Goal: Navigation & Orientation: Find specific page/section

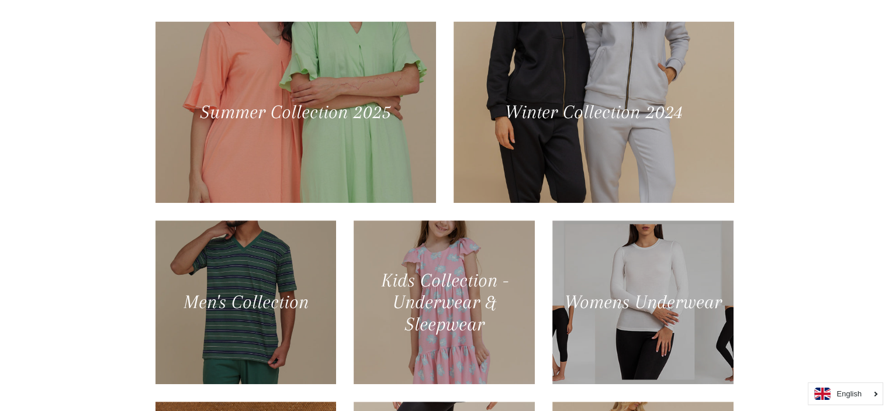
scroll to position [503, 0]
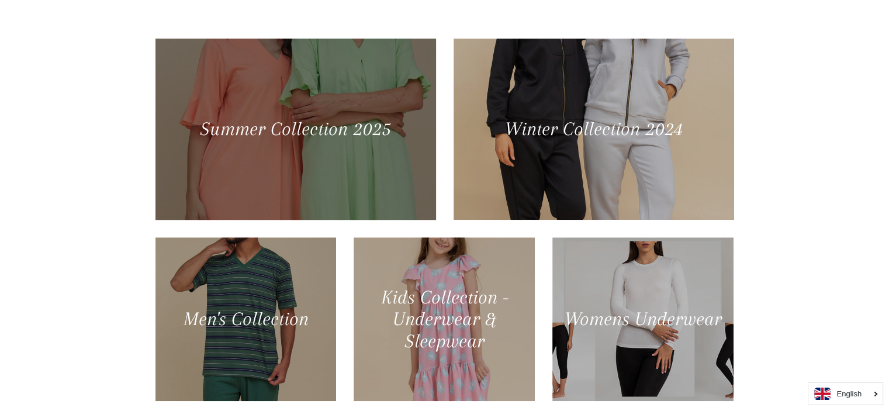
click at [341, 107] on div at bounding box center [295, 129] width 289 height 187
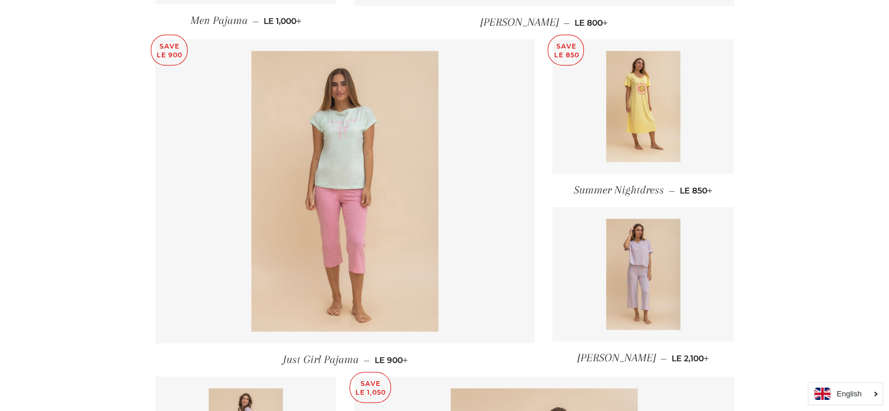
scroll to position [1140, 0]
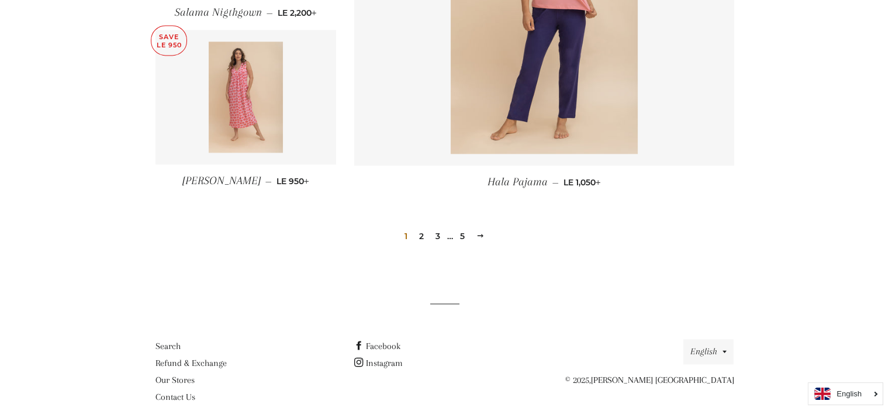
drag, startPoint x: 896, startPoint y: 16, endPoint x: 898, endPoint y: 336, distance: 320.5
